Goal: Complete application form: Complete application form

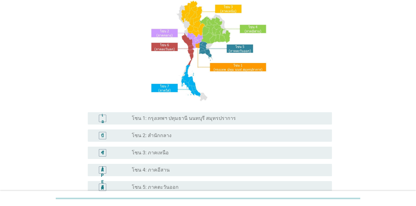
scroll to position [62, 0]
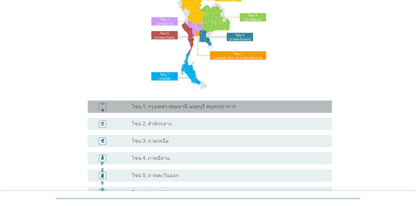
click at [220, 108] on font "โซน 1: กรุงเทพฯ ปทุมธานี นนทบุรี สมุทรปราการ" at bounding box center [184, 107] width 104 height 6
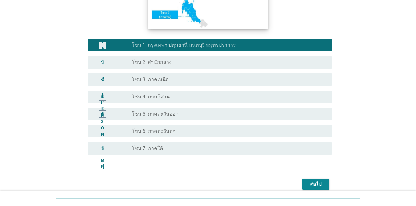
scroll to position [151, 0]
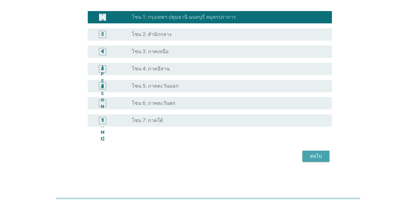
click at [319, 156] on font "ต่อไป" at bounding box center [316, 156] width 12 height 6
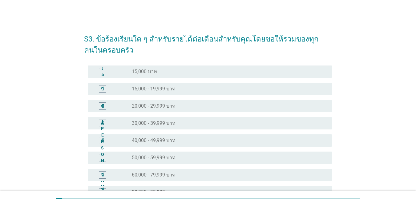
scroll to position [31, 0]
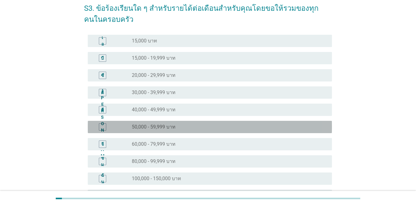
click at [177, 126] on div "ปุ่มวิทยุ[PERSON_NAME]เลือก 50,000 - 59,999 บาท" at bounding box center [227, 127] width 190 height 6
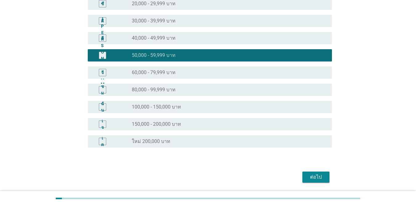
scroll to position [123, 0]
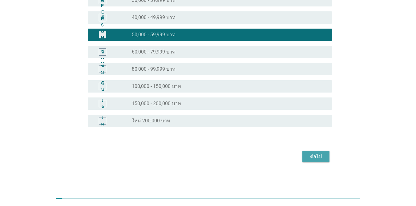
click at [314, 158] on font "ต่อไป" at bounding box center [316, 157] width 12 height 6
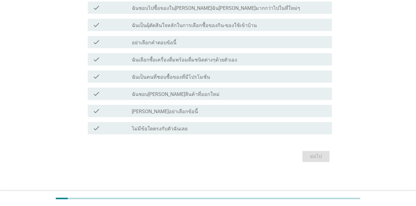
scroll to position [0, 0]
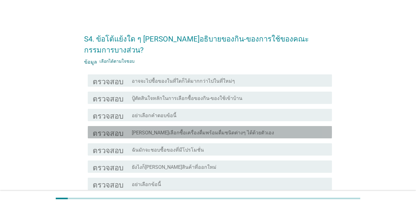
click at [168, 129] on div "โครงร่างกล่องกาเครื่องหมายว่าง [PERSON_NAME]เลือกซื้อเครื่องดื่มพร้อมดื่มชนิดต่…" at bounding box center [229, 132] width 195 height 7
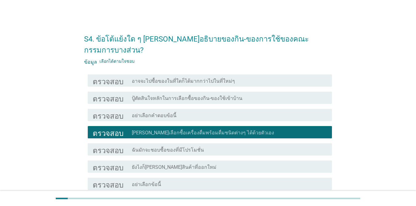
click at [165, 144] on div "ตรวจสอบ โครงร่างกล่องกาเครื่องหมายว่าง ฉันมักจะชอบซื้อของที่มีโปรโมชั่น" at bounding box center [210, 150] width 244 height 12
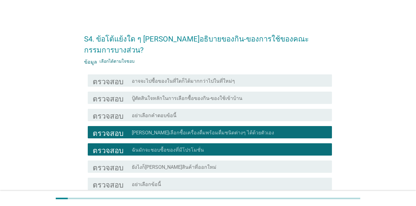
scroll to position [31, 0]
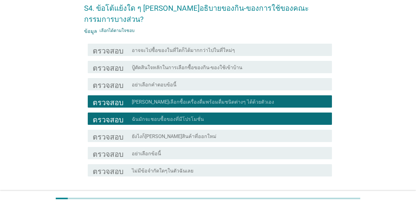
click at [162, 130] on div "ตรวจสอบ โครงร่างกล่องกาเครื่องหมายว่าง ยังไงก็[PERSON_NAME]สินค้าที่ออกใหม่" at bounding box center [210, 136] width 244 height 12
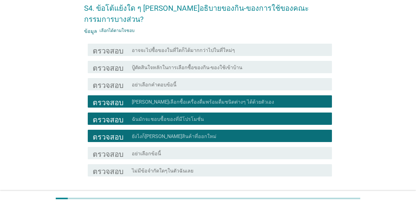
click at [316, 196] on font "ต่อไป" at bounding box center [316, 199] width 12 height 6
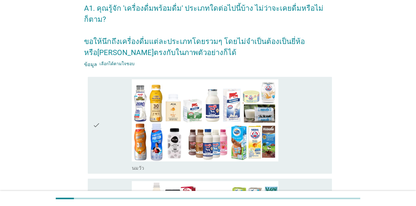
scroll to position [0, 0]
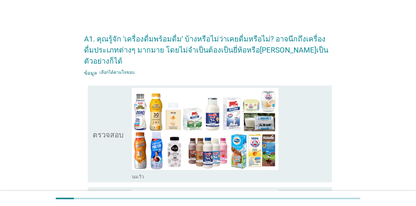
click at [123, 104] on div "ตรวจสอบ" at bounding box center [112, 134] width 39 height 92
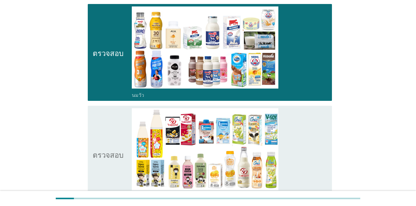
scroll to position [92, 0]
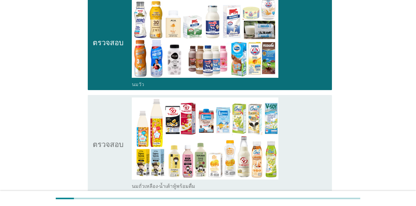
click at [102, 99] on icon "ตรวจสอบ" at bounding box center [108, 144] width 31 height 92
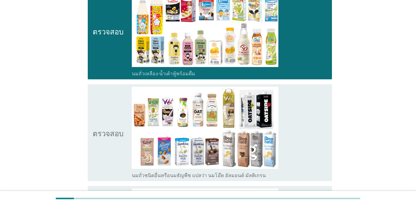
scroll to position [216, 0]
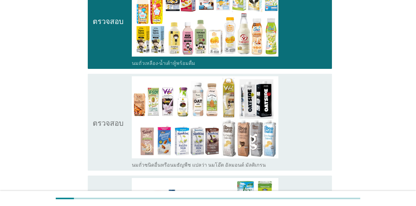
click at [106, 91] on icon "ตรวจสอบ" at bounding box center [108, 122] width 31 height 92
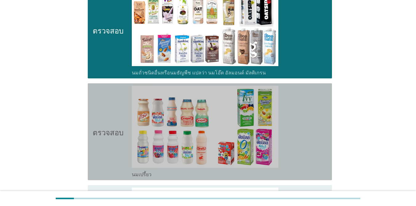
click at [104, 91] on icon "ตรวจสอบ" at bounding box center [108, 132] width 31 height 92
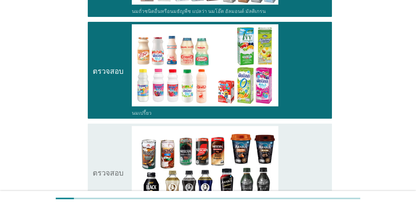
scroll to position [400, 0]
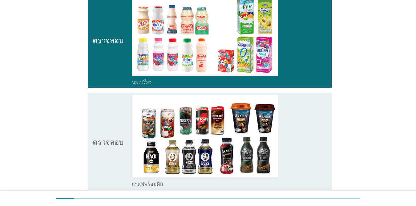
click at [106, 95] on icon "ตรวจสอบ" at bounding box center [108, 141] width 31 height 92
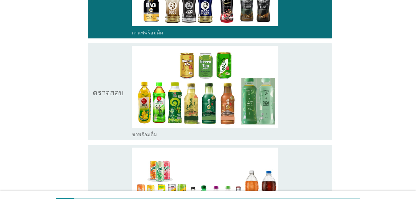
scroll to position [554, 0]
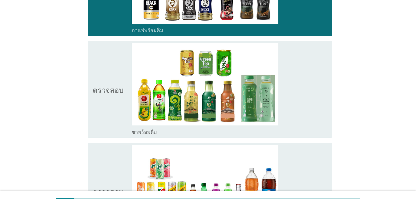
click at [100, 71] on icon "ตรวจสอบ" at bounding box center [108, 89] width 31 height 92
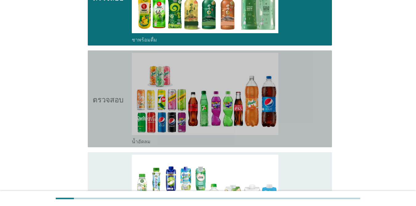
click at [105, 74] on icon "ตรวจสอบ" at bounding box center [108, 99] width 31 height 92
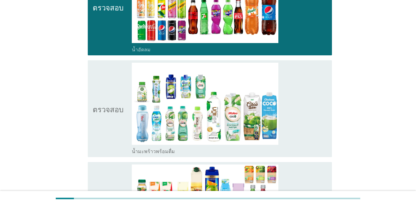
scroll to position [739, 0]
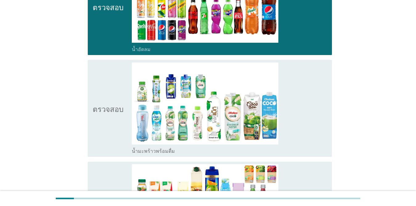
click at [109, 79] on icon "ตรวจสอบ" at bounding box center [108, 109] width 31 height 92
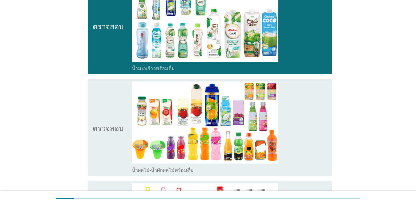
scroll to position [831, 0]
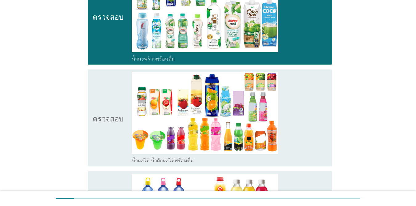
click at [105, 76] on icon "ตรวจสอบ" at bounding box center [108, 118] width 31 height 92
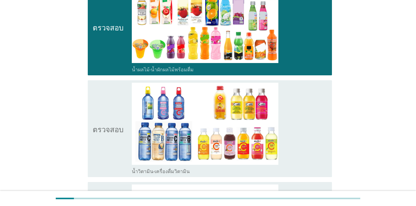
scroll to position [924, 0]
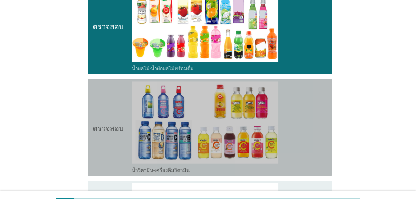
click at [111, 98] on icon "ตรวจสอบ" at bounding box center [108, 128] width 31 height 92
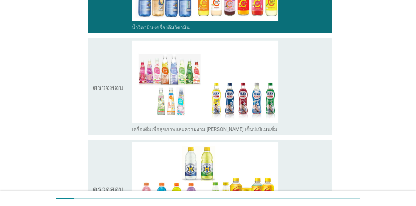
scroll to position [1078, 0]
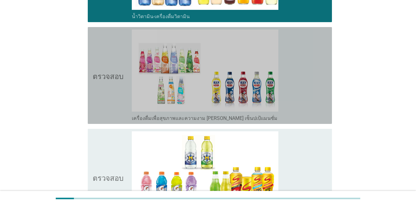
click at [108, 87] on icon "ตรวจสอบ" at bounding box center [108, 76] width 31 height 92
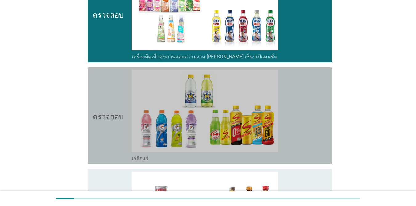
click at [109, 97] on icon "ตรวจสอบ" at bounding box center [108, 116] width 31 height 92
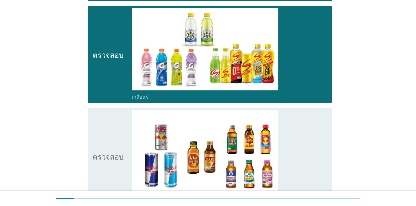
scroll to position [1232, 0]
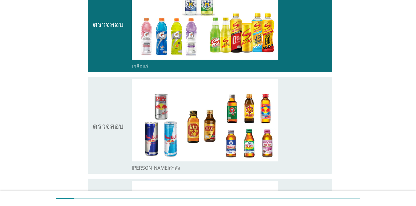
click at [107, 93] on icon "ตรวจสอบ" at bounding box center [108, 125] width 31 height 92
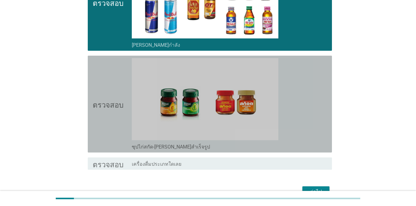
click at [106, 84] on icon "ตรวจสอบ" at bounding box center [108, 104] width 31 height 92
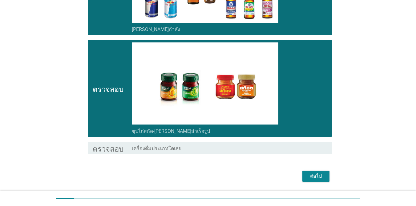
scroll to position [1379, 0]
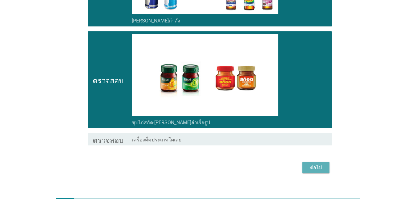
click at [319, 165] on font "ต่อไป" at bounding box center [316, 168] width 12 height 6
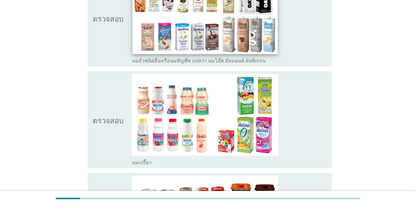
scroll to position [308, 0]
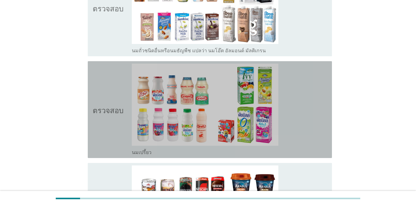
click at [99, 110] on font "ตรวจสอบ" at bounding box center [108, 109] width 31 height 7
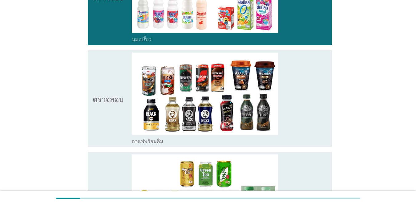
scroll to position [431, 0]
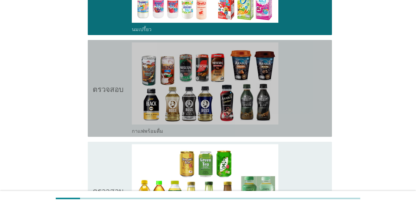
click at [108, 80] on icon "ตรวจสอบ" at bounding box center [108, 88] width 31 height 92
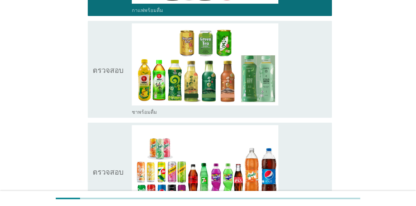
scroll to position [554, 0]
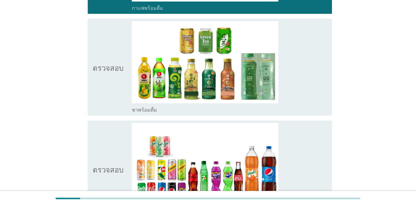
click at [107, 75] on icon "ตรวจสอบ" at bounding box center [108, 67] width 31 height 92
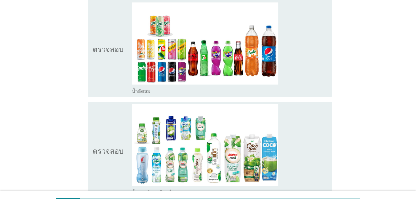
scroll to position [677, 0]
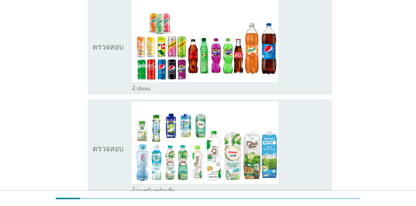
click at [106, 54] on icon "ตรวจสอบ" at bounding box center [108, 46] width 31 height 92
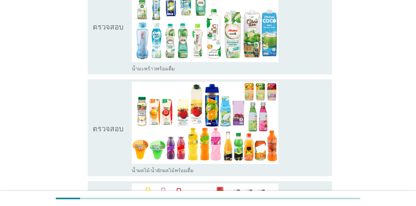
scroll to position [801, 0]
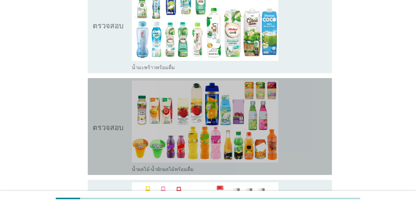
click at [112, 87] on icon "ตรวจสอบ" at bounding box center [108, 127] width 31 height 92
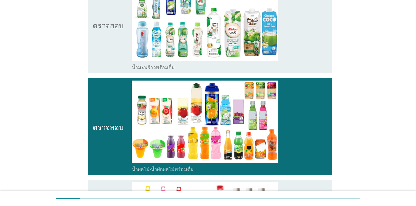
click at [111, 36] on icon "ตรวจสอบ" at bounding box center [108, 25] width 31 height 92
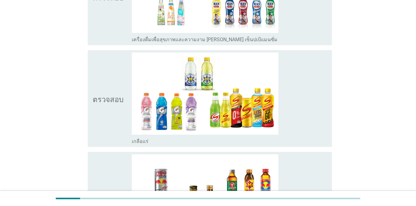
scroll to position [1139, 0]
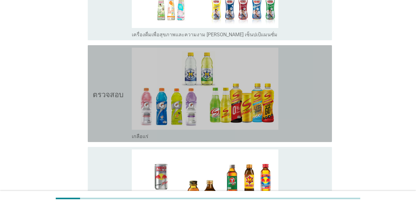
click at [106, 72] on icon "ตรวจสอบ" at bounding box center [108, 94] width 31 height 92
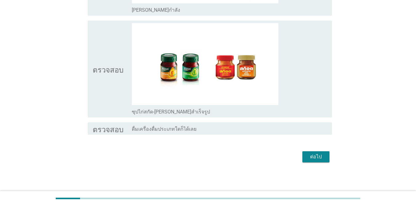
scroll to position [1368, 0]
click at [316, 152] on button "ต่อไป" at bounding box center [315, 156] width 27 height 11
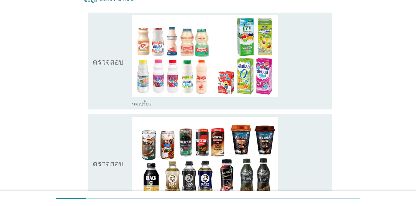
scroll to position [62, 0]
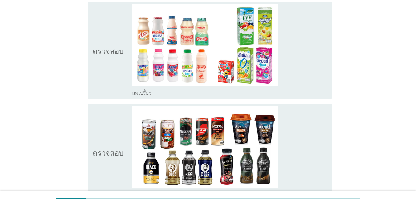
click at [97, 56] on icon "ตรวจสอบ" at bounding box center [108, 50] width 31 height 92
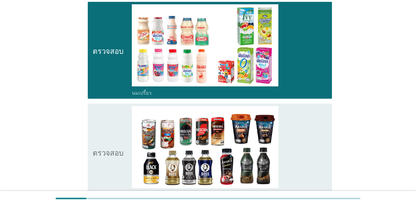
click at [105, 117] on icon "ตรวจสอบ" at bounding box center [108, 152] width 31 height 92
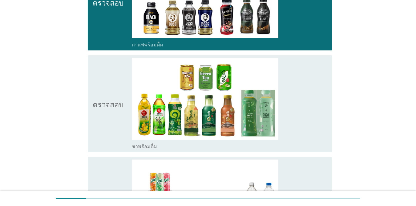
scroll to position [216, 0]
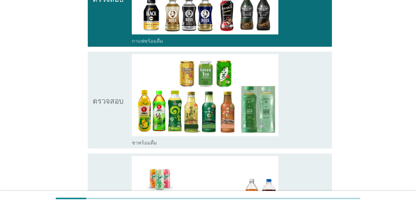
click at [116, 92] on icon "ตรวจสอบ" at bounding box center [108, 100] width 31 height 92
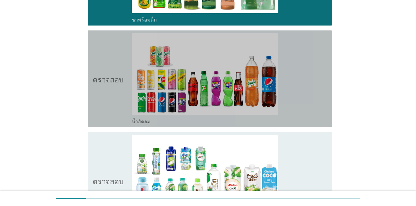
click at [108, 69] on icon "ตรวจสอบ" at bounding box center [108, 79] width 31 height 92
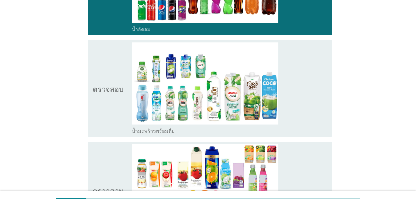
scroll to position [462, 0]
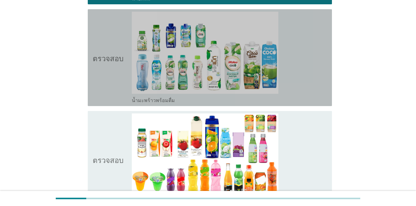
click at [107, 51] on icon "ตรวจสอบ" at bounding box center [108, 58] width 31 height 92
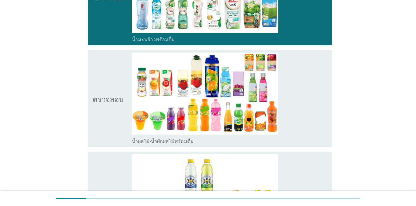
scroll to position [524, 0]
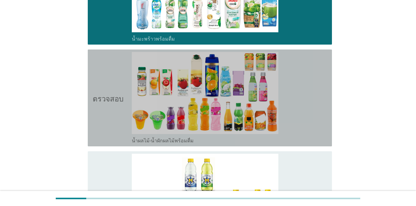
click at [106, 83] on icon "ตรวจสอบ" at bounding box center [108, 98] width 31 height 92
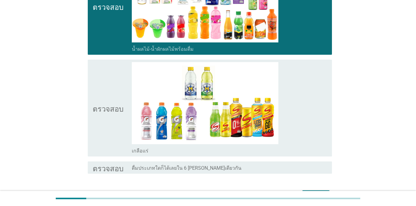
scroll to position [616, 0]
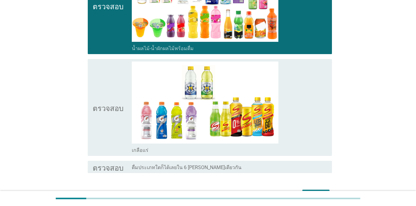
click at [108, 85] on icon "ตรวจสอบ" at bounding box center [108, 108] width 31 height 92
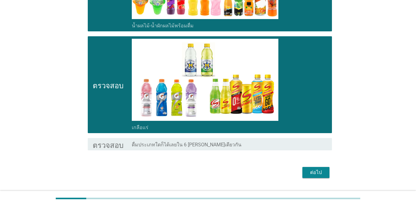
scroll to position [655, 0]
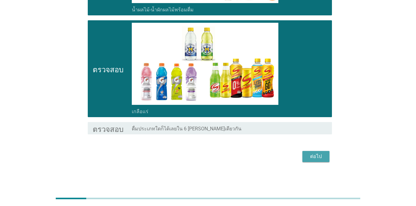
click at [315, 157] on font "ต่อไป" at bounding box center [316, 157] width 12 height 6
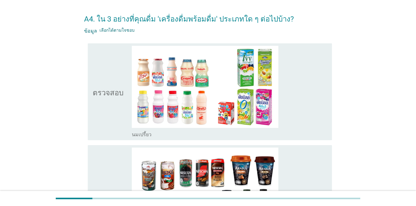
scroll to position [31, 0]
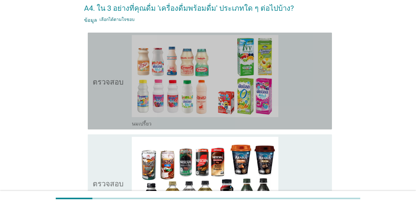
click at [99, 86] on icon "ตรวจสอบ" at bounding box center [108, 81] width 31 height 92
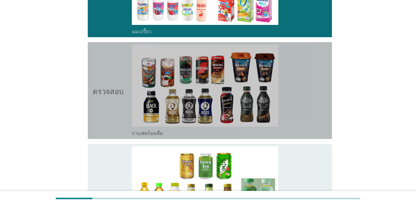
click at [107, 98] on icon "ตรวจสอบ" at bounding box center [108, 91] width 31 height 92
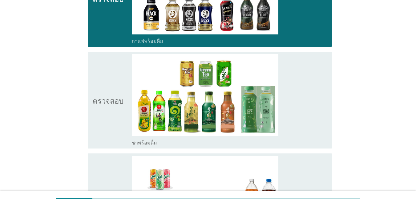
click at [108, 98] on font "ตรวจสอบ" at bounding box center [108, 99] width 31 height 7
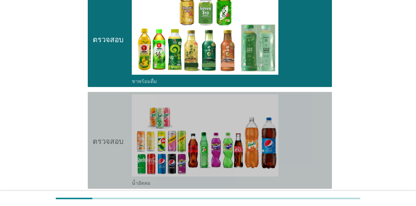
click at [115, 128] on icon "ตรวจสอบ" at bounding box center [108, 141] width 31 height 92
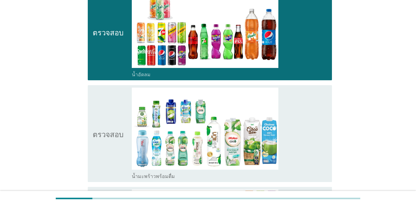
scroll to position [400, 0]
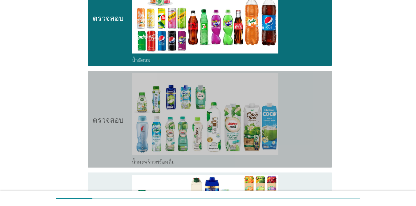
click at [116, 123] on icon "ตรวจสอบ" at bounding box center [108, 119] width 31 height 92
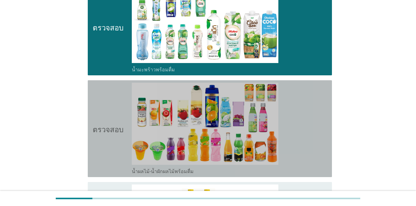
click at [115, 123] on icon "ตรวจสอบ" at bounding box center [108, 129] width 31 height 92
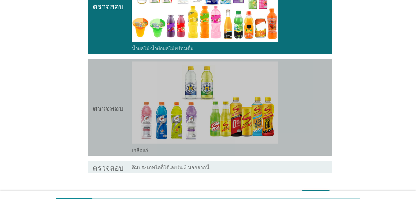
click at [117, 120] on icon "ตรวจสอบ" at bounding box center [108, 108] width 31 height 92
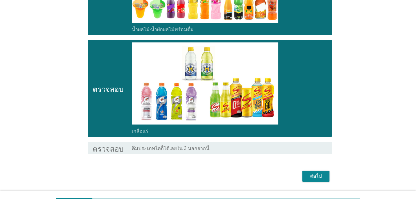
scroll to position [655, 0]
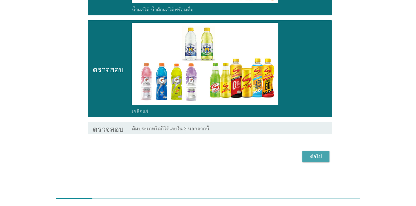
click at [314, 158] on font "ต่อไป" at bounding box center [316, 157] width 12 height 6
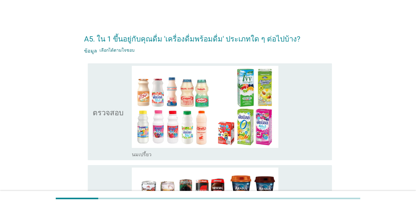
click at [107, 102] on icon "ตรวจสอบ" at bounding box center [108, 112] width 31 height 92
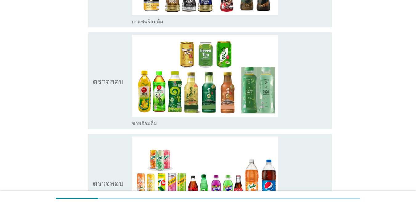
scroll to position [246, 0]
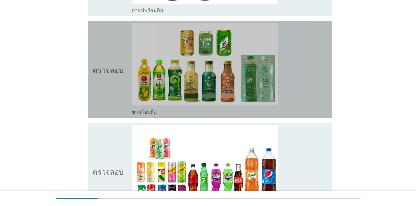
click at [109, 81] on icon "ตรวจสอบ" at bounding box center [108, 69] width 31 height 92
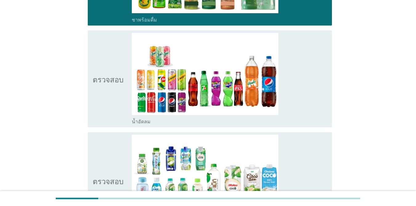
click at [108, 70] on icon "ตรวจสอบ" at bounding box center [108, 79] width 31 height 92
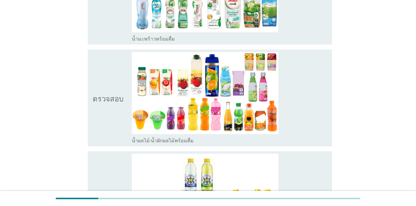
click at [107, 69] on icon "ตรวจสอบ" at bounding box center [108, 98] width 31 height 92
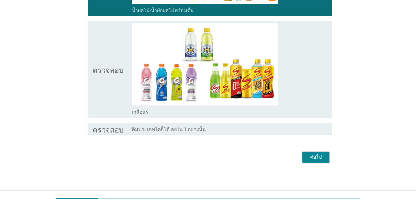
scroll to position [655, 0]
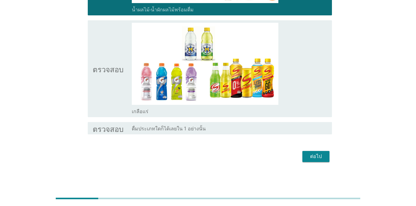
click at [122, 81] on div "ตรวจสอบ" at bounding box center [112, 69] width 39 height 92
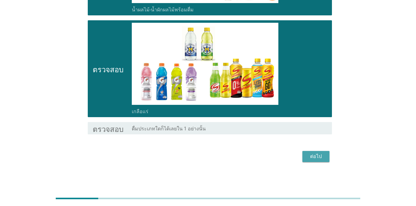
click at [313, 157] on font "ต่อไป" at bounding box center [316, 157] width 12 height 6
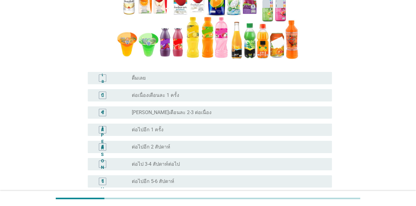
scroll to position [123, 0]
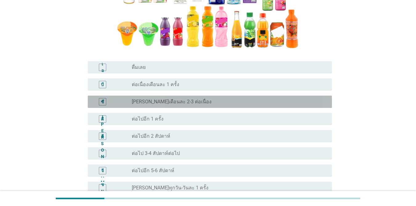
click at [165, 99] on font "[PERSON_NAME]เดือนละ 2-3 ต่อเนื่อง" at bounding box center [172, 102] width 80 height 6
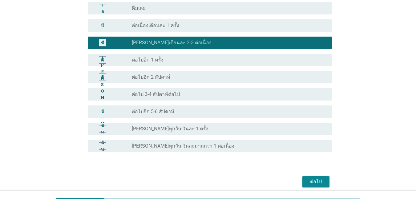
scroll to position [197, 0]
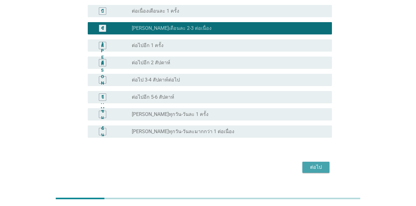
click at [317, 164] on font "ต่อไป" at bounding box center [316, 167] width 12 height 6
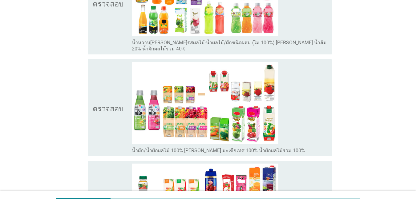
scroll to position [92, 0]
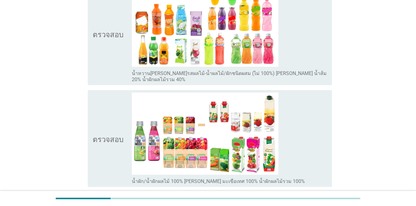
click at [109, 36] on icon "ตรวจสอบ" at bounding box center [108, 34] width 31 height 98
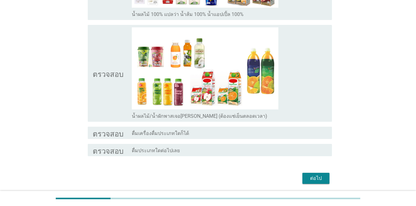
scroll to position [370, 0]
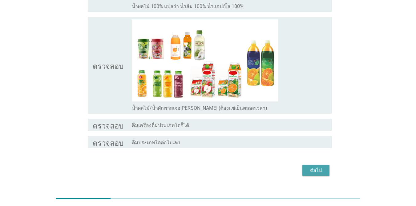
click at [310, 168] on font "ต่อไป" at bounding box center [316, 171] width 12 height 6
